Goal: Task Accomplishment & Management: Complete application form

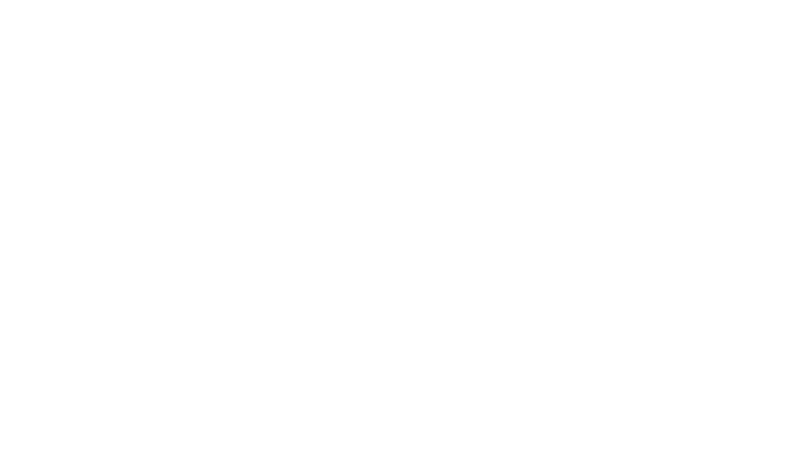
select select "Song"
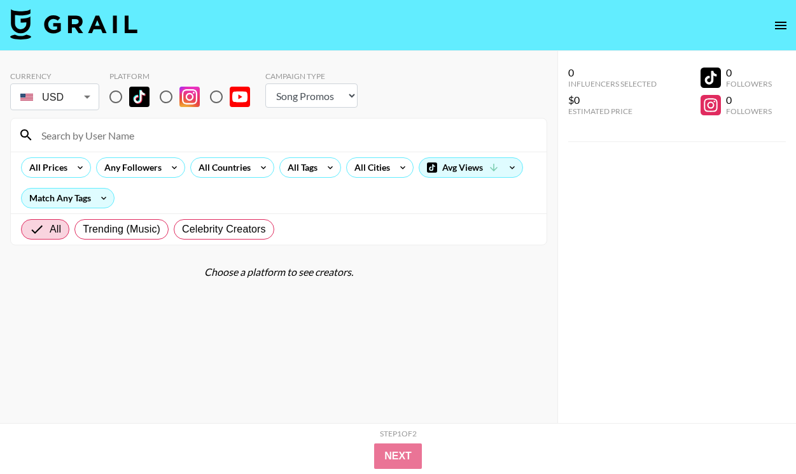
click at [119, 97] on input "radio" at bounding box center [115, 96] width 27 height 27
radio input "true"
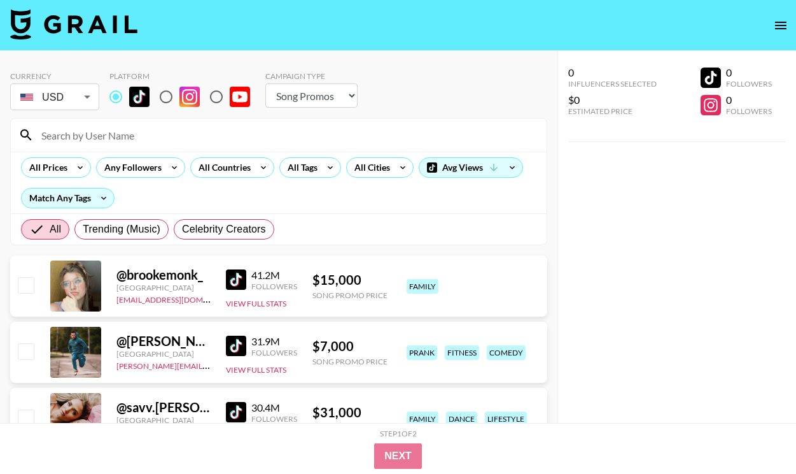
click at [162, 129] on input at bounding box center [286, 135] width 505 height 20
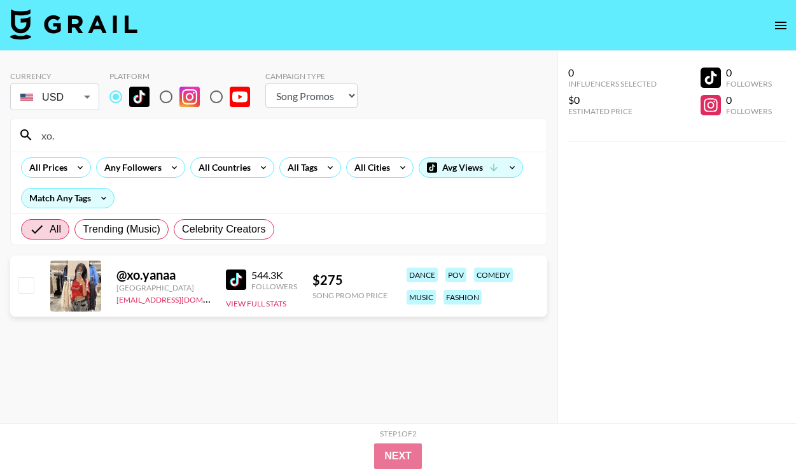
type input "xo."
click at [27, 286] on input "checkbox" at bounding box center [25, 284] width 15 height 15
checkbox input "true"
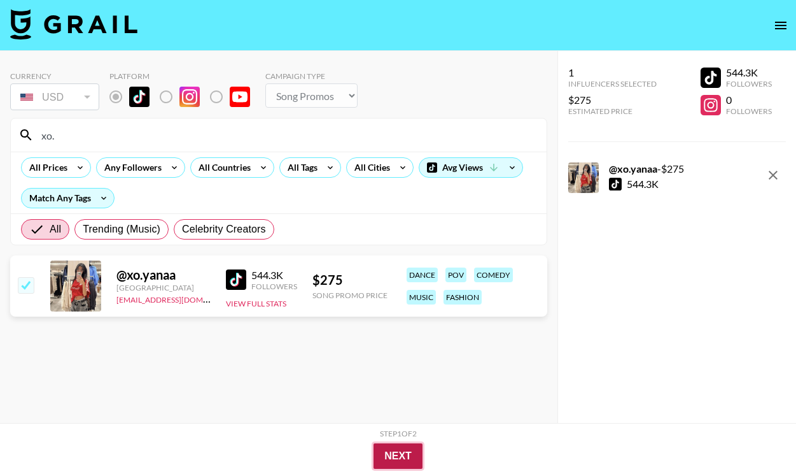
click at [405, 453] on button "Next" at bounding box center [398, 455] width 49 height 25
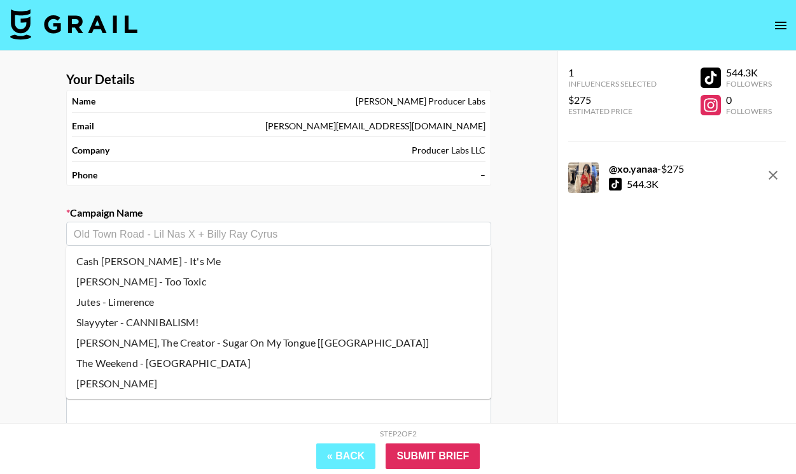
click at [283, 234] on input "text" at bounding box center [279, 234] width 410 height 15
paste input "[URL][DOMAIN_NAME]"
type input "[URL][DOMAIN_NAME]"
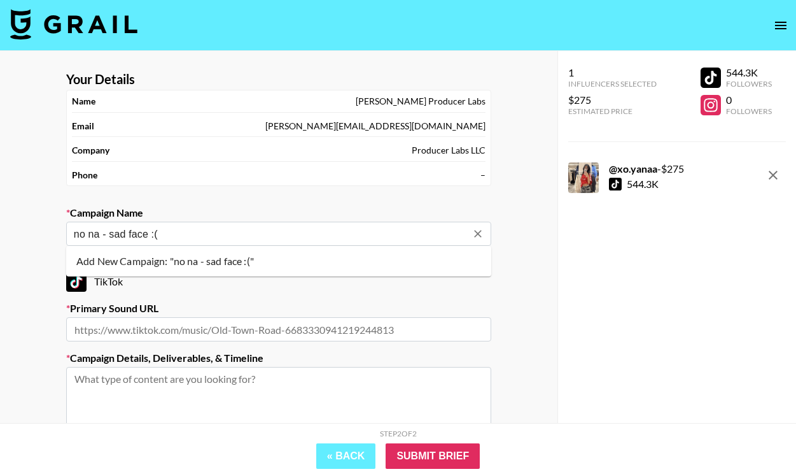
click at [285, 264] on li "Add New Campaign: "no na - sad face :("" at bounding box center [278, 261] width 425 height 20
type input "no na - sad face :("
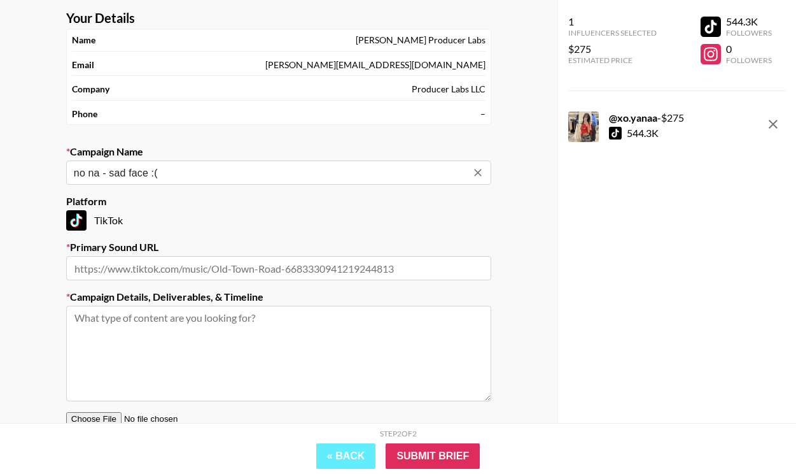
scroll to position [66, 0]
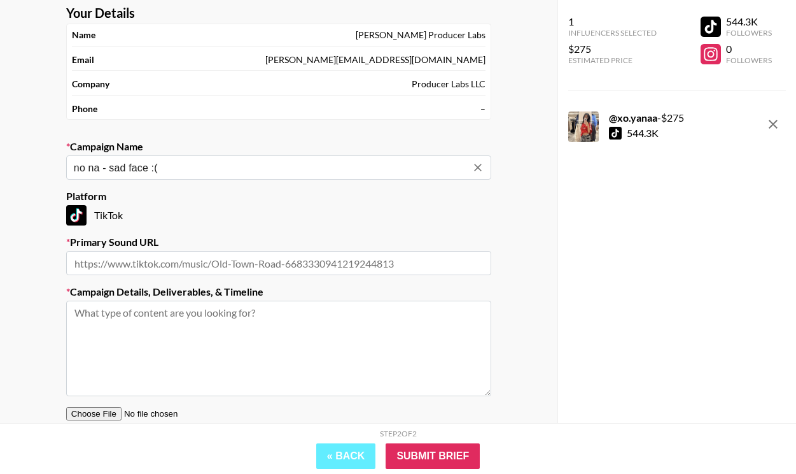
click at [224, 260] on input "text" at bounding box center [278, 263] width 425 height 24
paste input "[URL][DOMAIN_NAME]"
type input "[URL][DOMAIN_NAME]"
click at [149, 337] on textarea at bounding box center [278, 347] width 425 height 95
click at [112, 411] on input "file" at bounding box center [146, 413] width 161 height 13
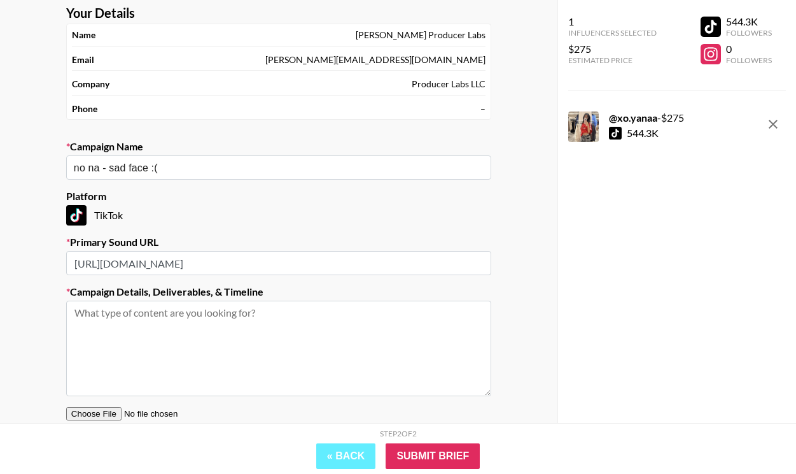
type input "C:\fakepath\Sad Face TT Brief.pptx"
click at [260, 337] on textarea at bounding box center [278, 347] width 425 height 95
click at [244, 335] on textarea at bounding box center [278, 347] width 425 height 95
paste textarea "[URL][DOMAIN_NAME]"
type textarea "[URL][DOMAIN_NAME]"
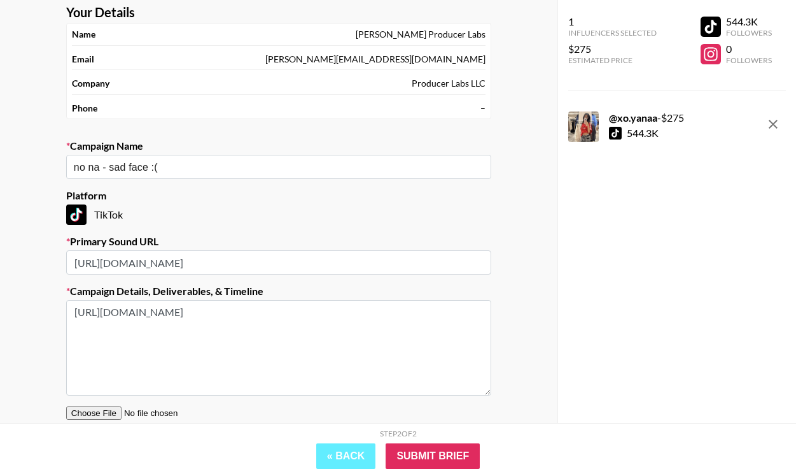
scroll to position [76, 0]
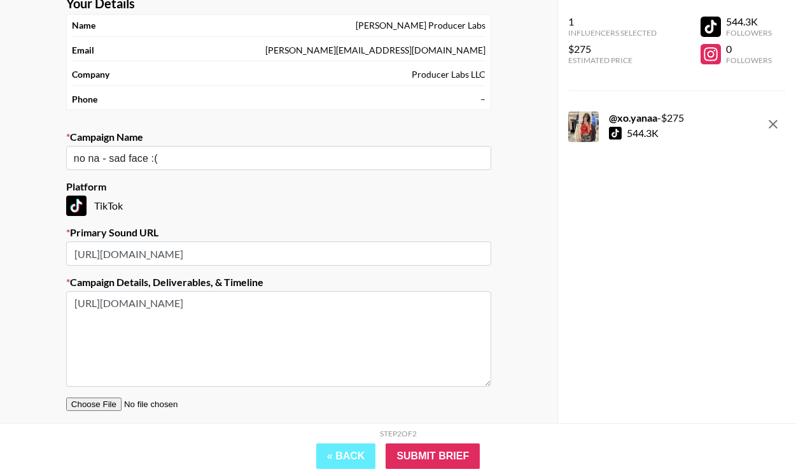
click at [379, 257] on input "[URL][DOMAIN_NAME]" at bounding box center [278, 253] width 425 height 24
click at [341, 338] on textarea "[URL][DOMAIN_NAME]" at bounding box center [278, 338] width 425 height 95
click at [431, 320] on textarea "[URL][DOMAIN_NAME]" at bounding box center [278, 338] width 425 height 95
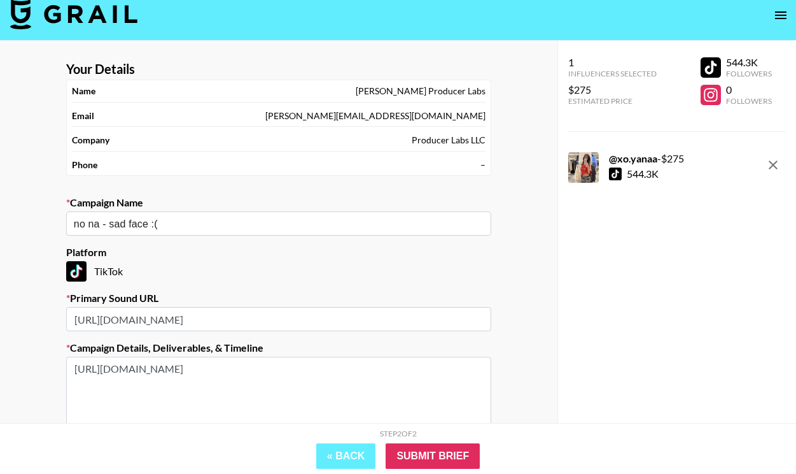
scroll to position [0, 0]
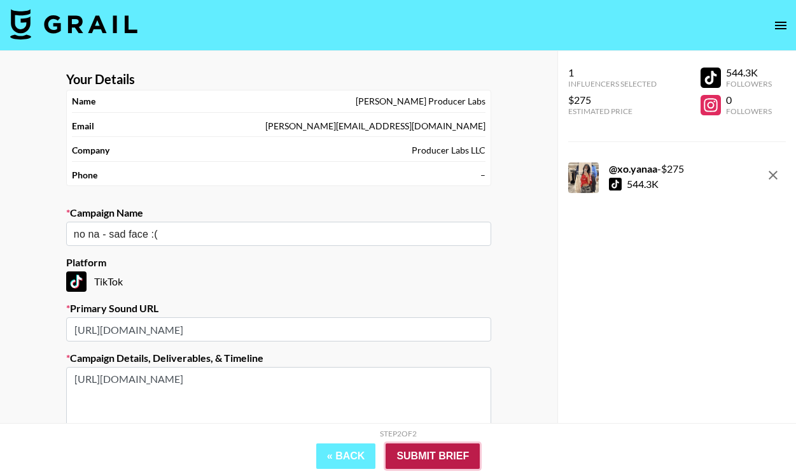
click at [444, 459] on input "Submit Brief" at bounding box center [433, 455] width 94 height 25
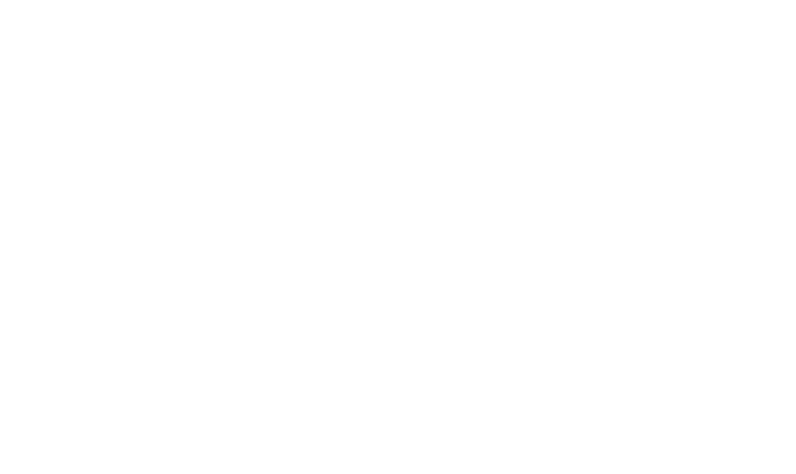
select select "Song"
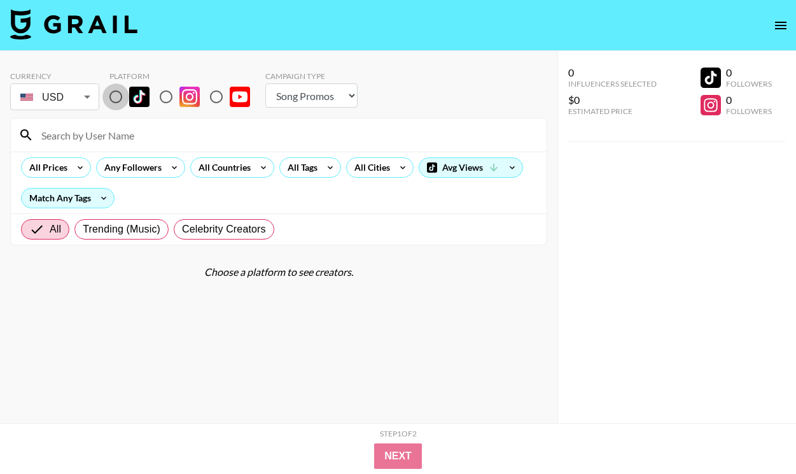
click at [118, 96] on input "radio" at bounding box center [115, 96] width 27 height 27
radio input "true"
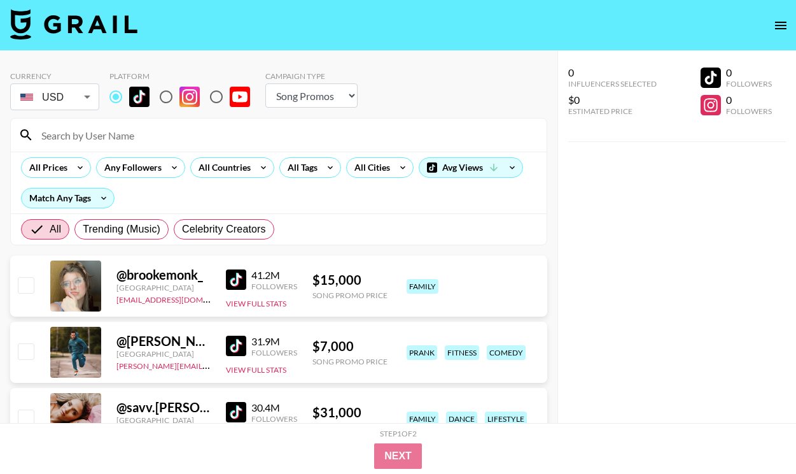
click at [153, 124] on div at bounding box center [279, 134] width 536 height 33
click at [160, 136] on input at bounding box center [286, 135] width 505 height 20
paste input "andweaso"
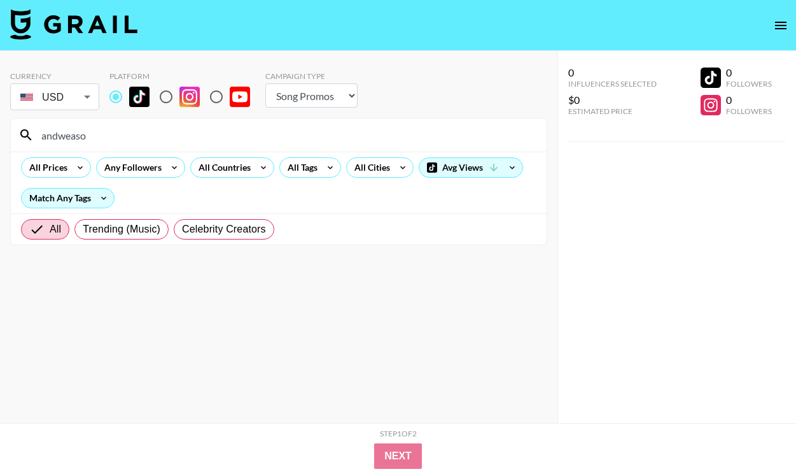
click at [247, 127] on input "andweaso" at bounding box center [286, 135] width 505 height 20
paste input "@"
click at [261, 135] on input "@andweaso" at bounding box center [286, 135] width 505 height 20
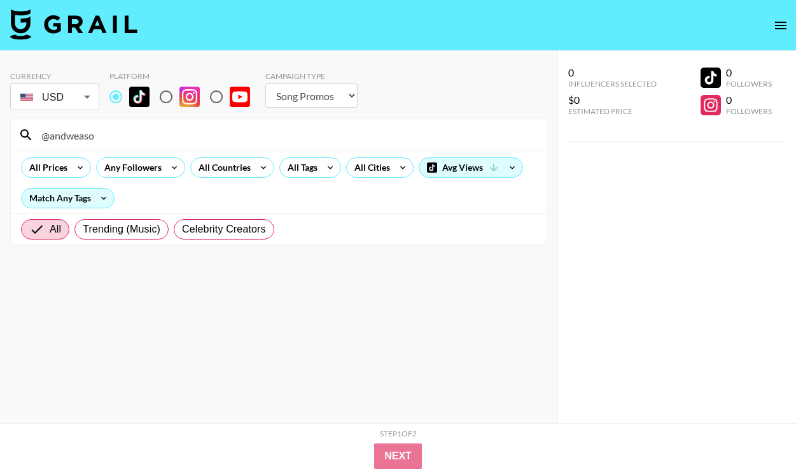
click at [261, 135] on input "@andweaso" at bounding box center [286, 135] width 505 height 20
paste input "nnnnylsoj"
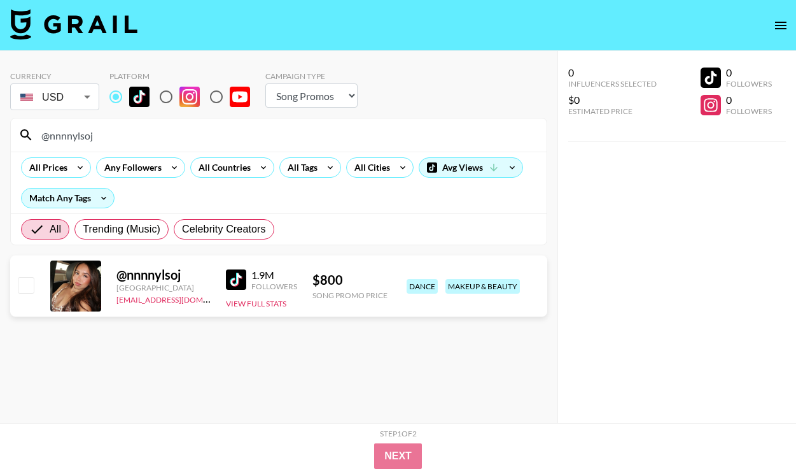
click at [223, 129] on input "@nnnnylsoj" at bounding box center [286, 135] width 505 height 20
paste input "akirrmae"
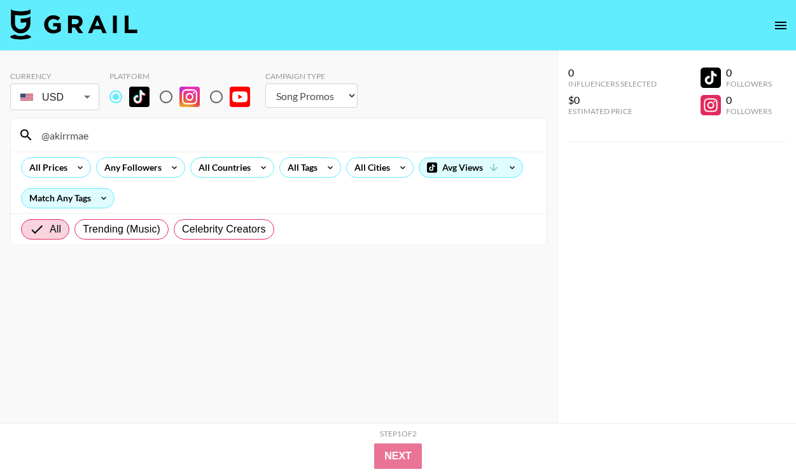
click at [287, 135] on input "@akirrmae" at bounding box center [286, 135] width 505 height 20
paste input "jam.damian"
click at [302, 137] on input "@jam.damian" at bounding box center [286, 135] width 505 height 20
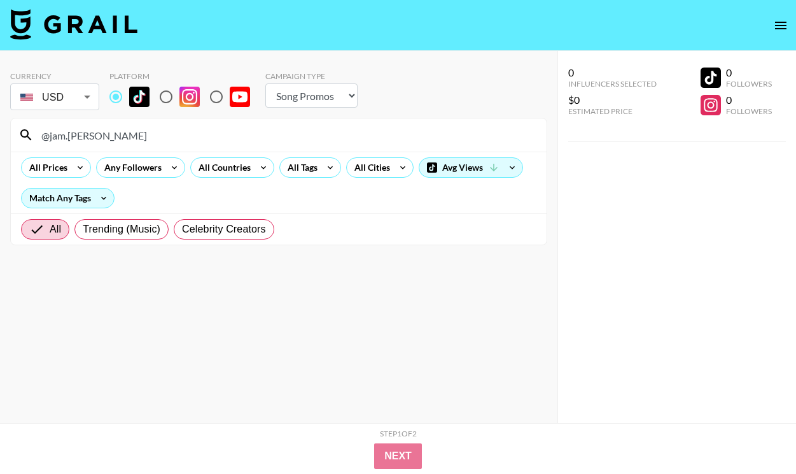
click at [302, 137] on input "@jam.damian" at bounding box center [286, 135] width 505 height 20
paste input "sulumotio"
click at [263, 134] on input "@sulumotion" at bounding box center [286, 135] width 505 height 20
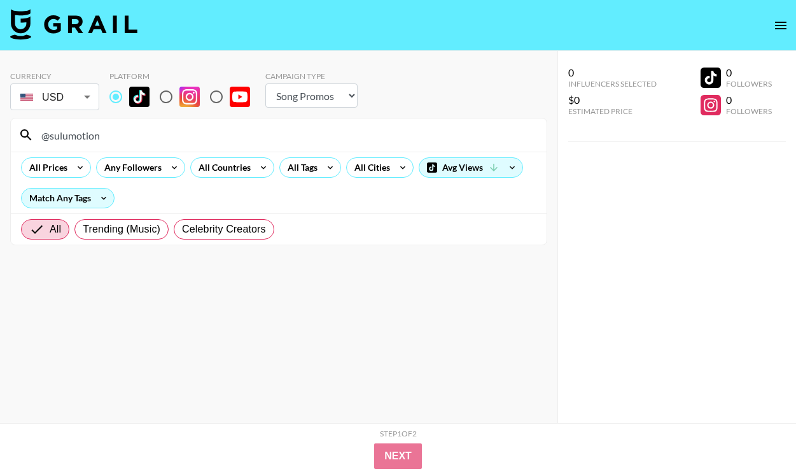
click at [263, 134] on input "@sulumotion" at bounding box center [286, 135] width 505 height 20
paste input "victoriajaiimes"
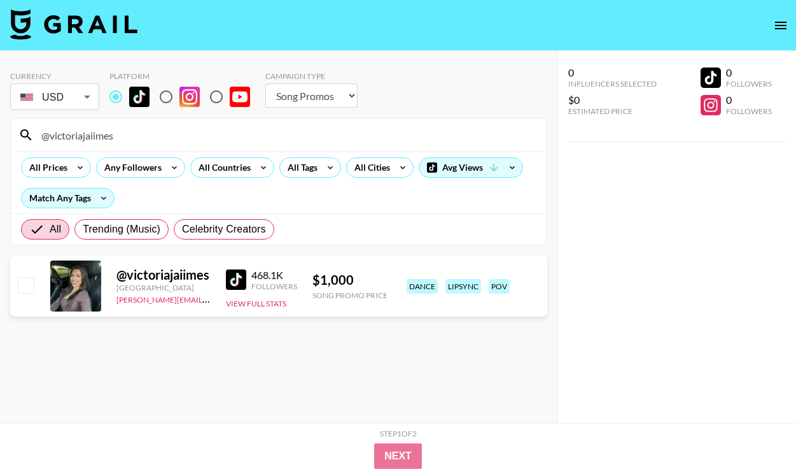
type input "@victoriajaiimes"
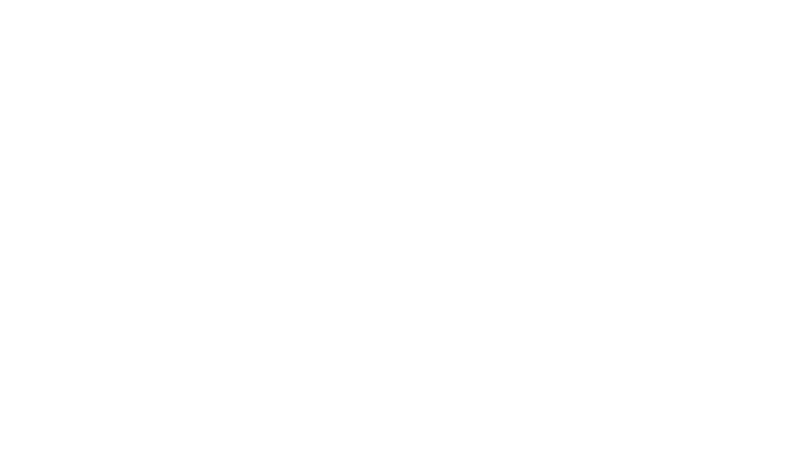
select select "Song"
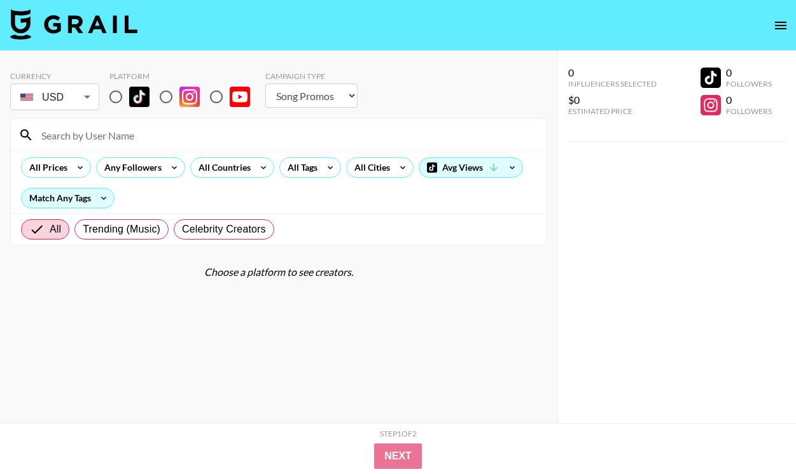
click at [113, 98] on input "radio" at bounding box center [115, 96] width 27 height 27
radio input "true"
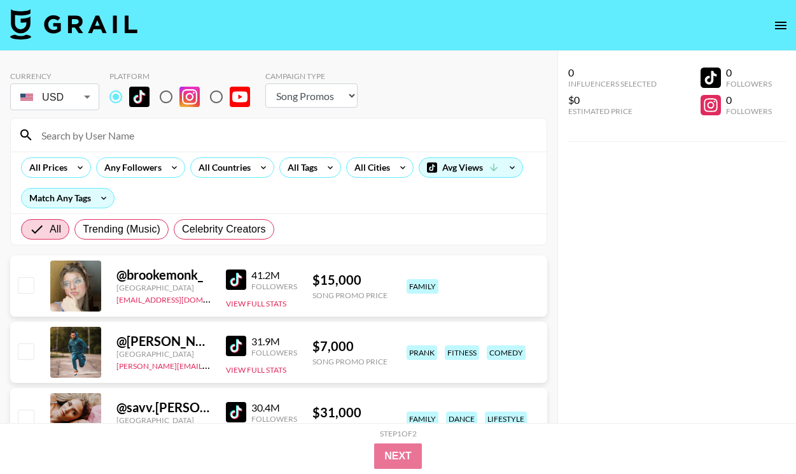
click at [139, 134] on input at bounding box center [286, 135] width 505 height 20
paste input "@cyrinnaharrington"
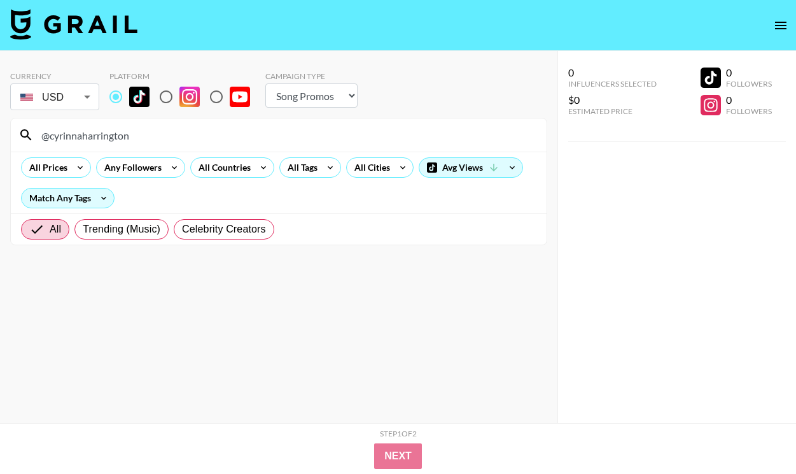
click at [211, 122] on div "@cyrinnaharrington" at bounding box center [279, 134] width 536 height 33
click at [211, 130] on input "@cyrinnaharrington" at bounding box center [286, 135] width 505 height 20
paste input "nayelilovera_"
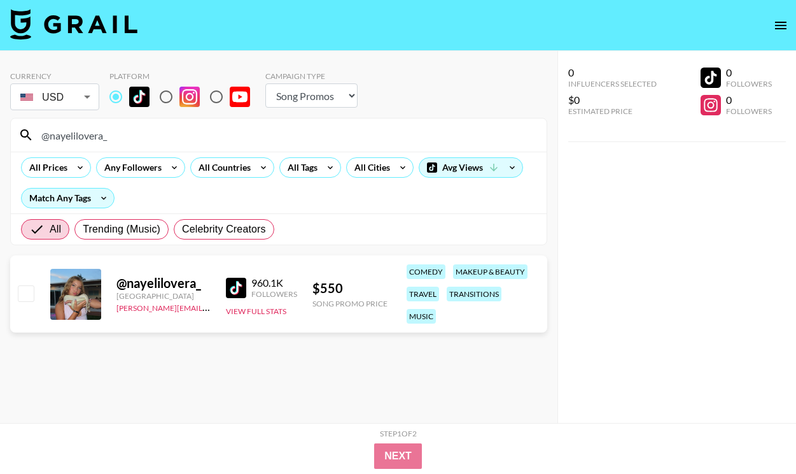
click at [383, 129] on input "@nayelilovera_" at bounding box center [286, 135] width 505 height 20
paste input "hadelinemope"
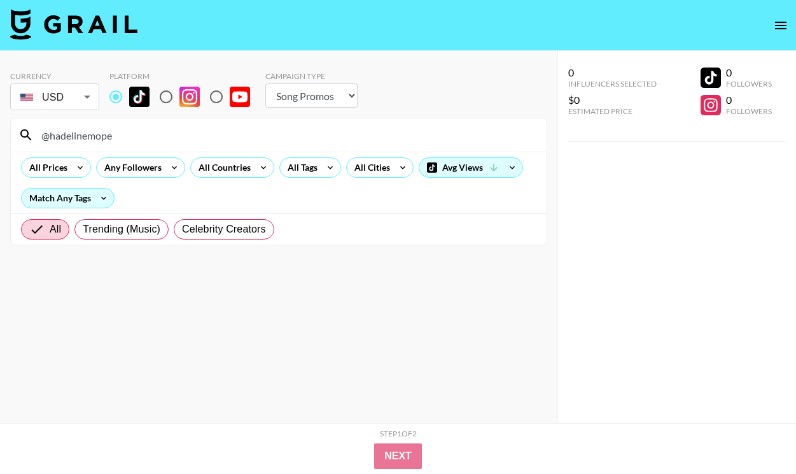
click at [295, 134] on input "@hadelinemope" at bounding box center [286, 135] width 505 height 20
paste input "miabkuykendall"
type input "@miabkuykendall"
